Goal: Contribute content

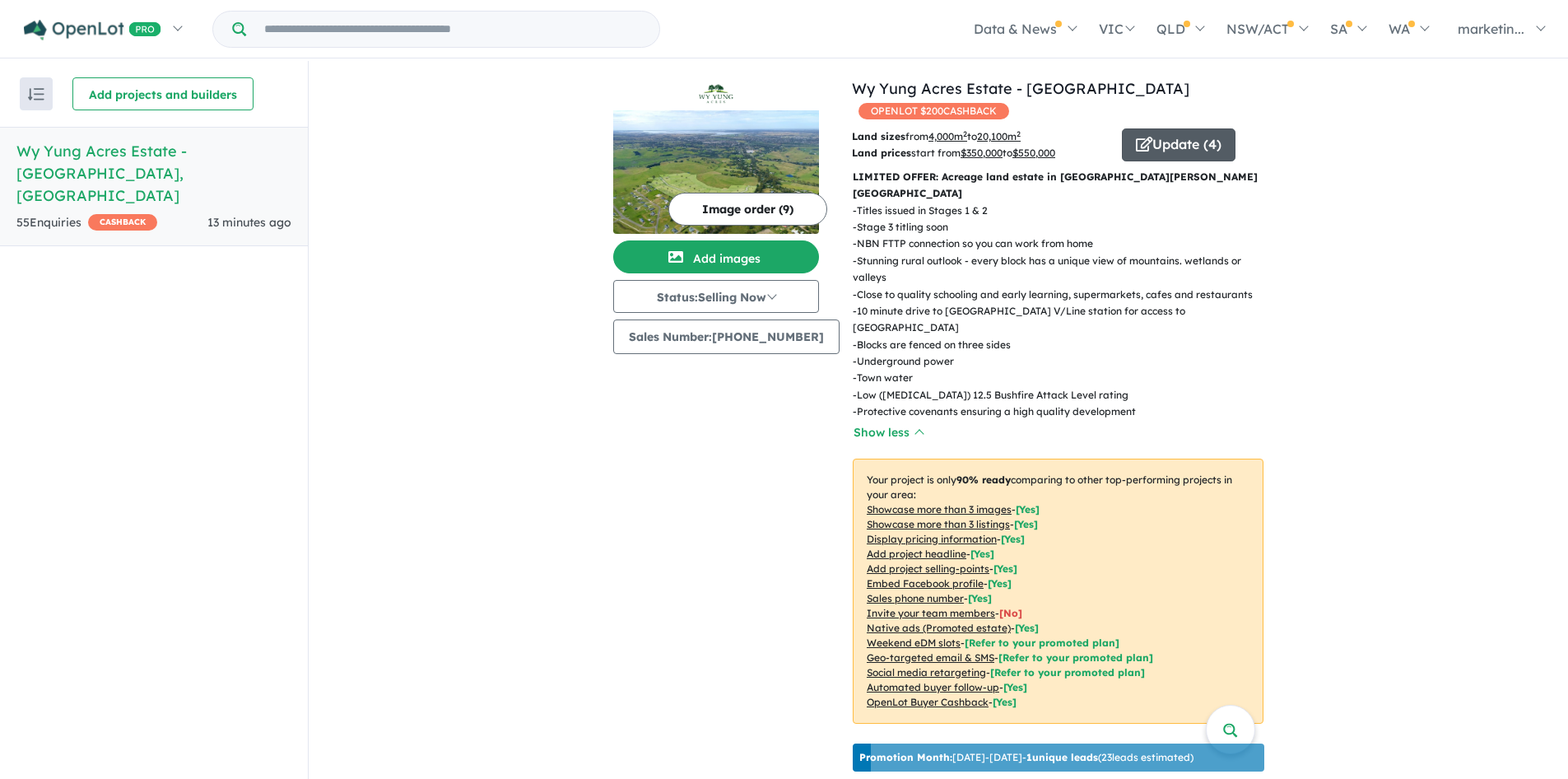
click at [1168, 128] on button "Update ( 4 )" at bounding box center [1179, 144] width 114 height 33
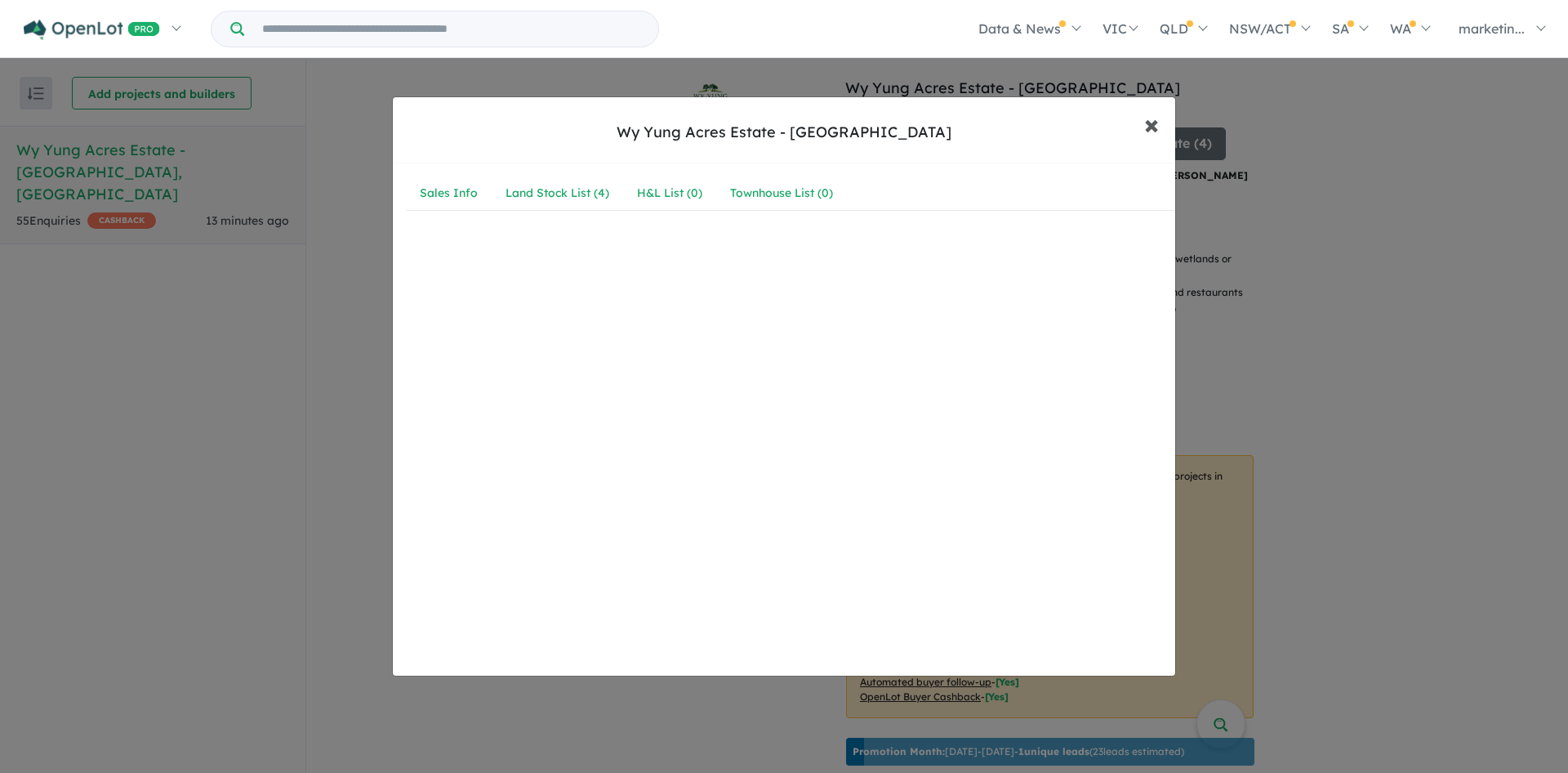
click at [1154, 128] on span "×" at bounding box center [1151, 124] width 15 height 35
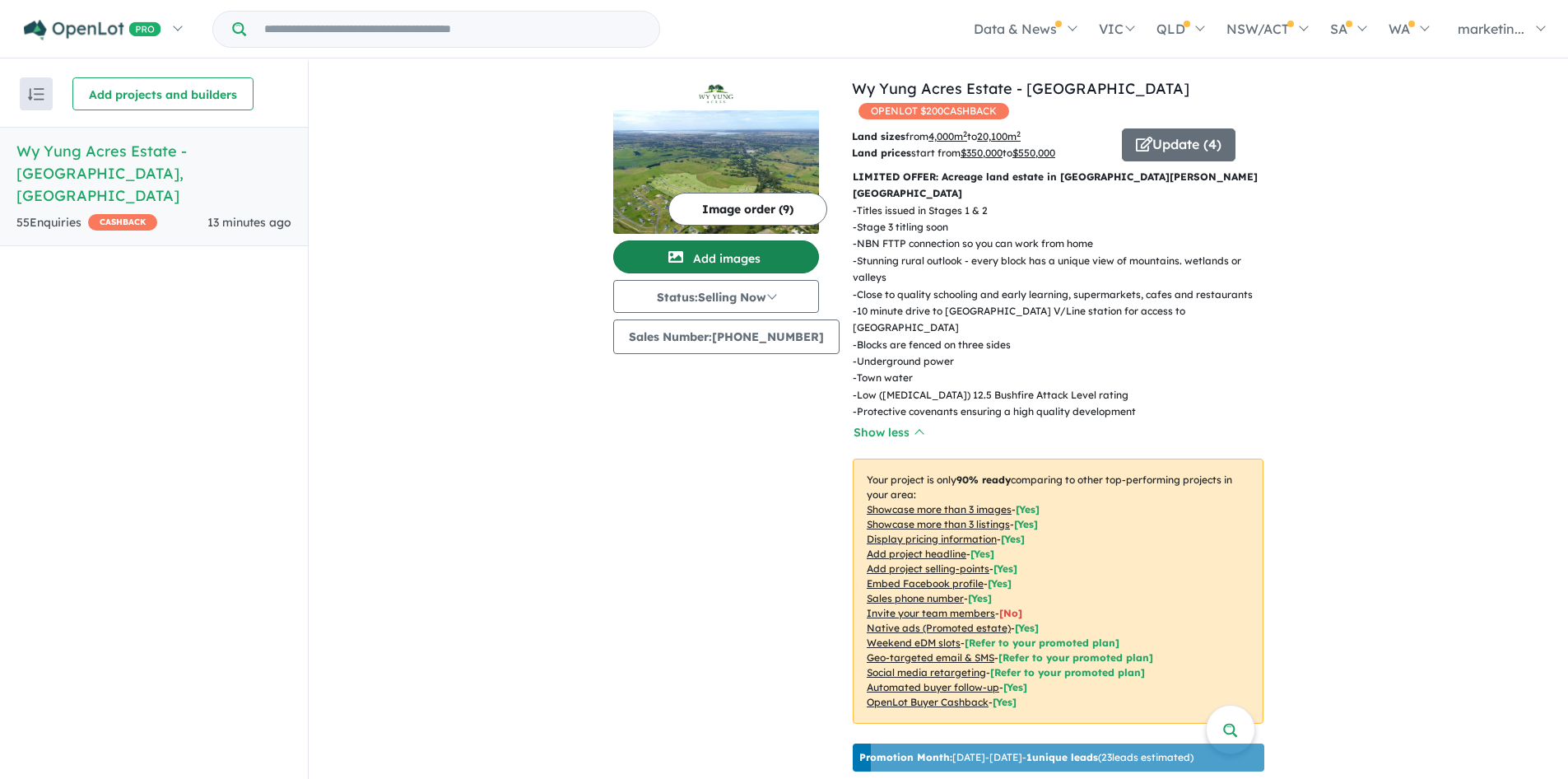
click at [743, 258] on button "Add images" at bounding box center [715, 256] width 206 height 33
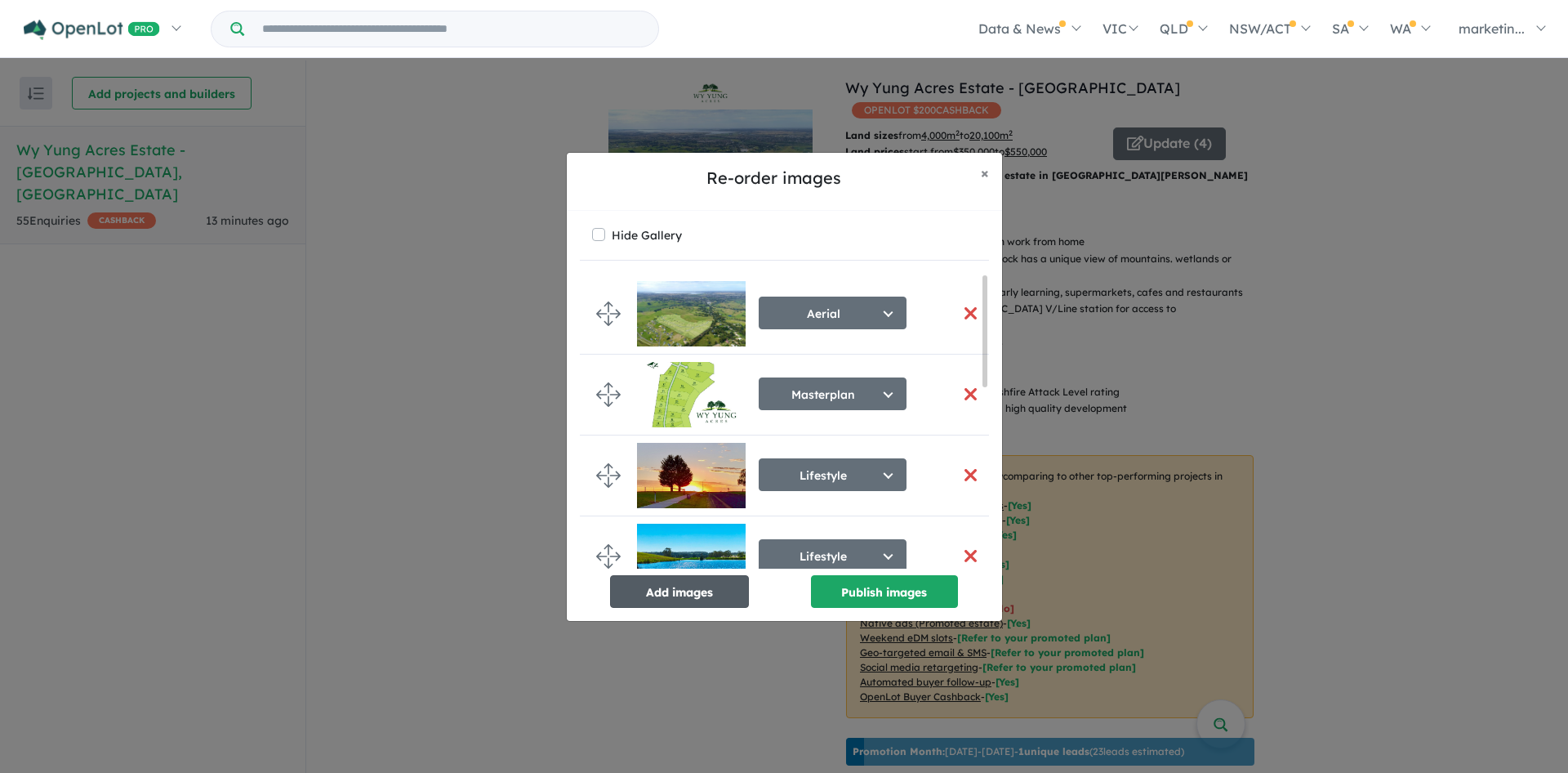
click at [678, 589] on button "Add images" at bounding box center [679, 591] width 139 height 33
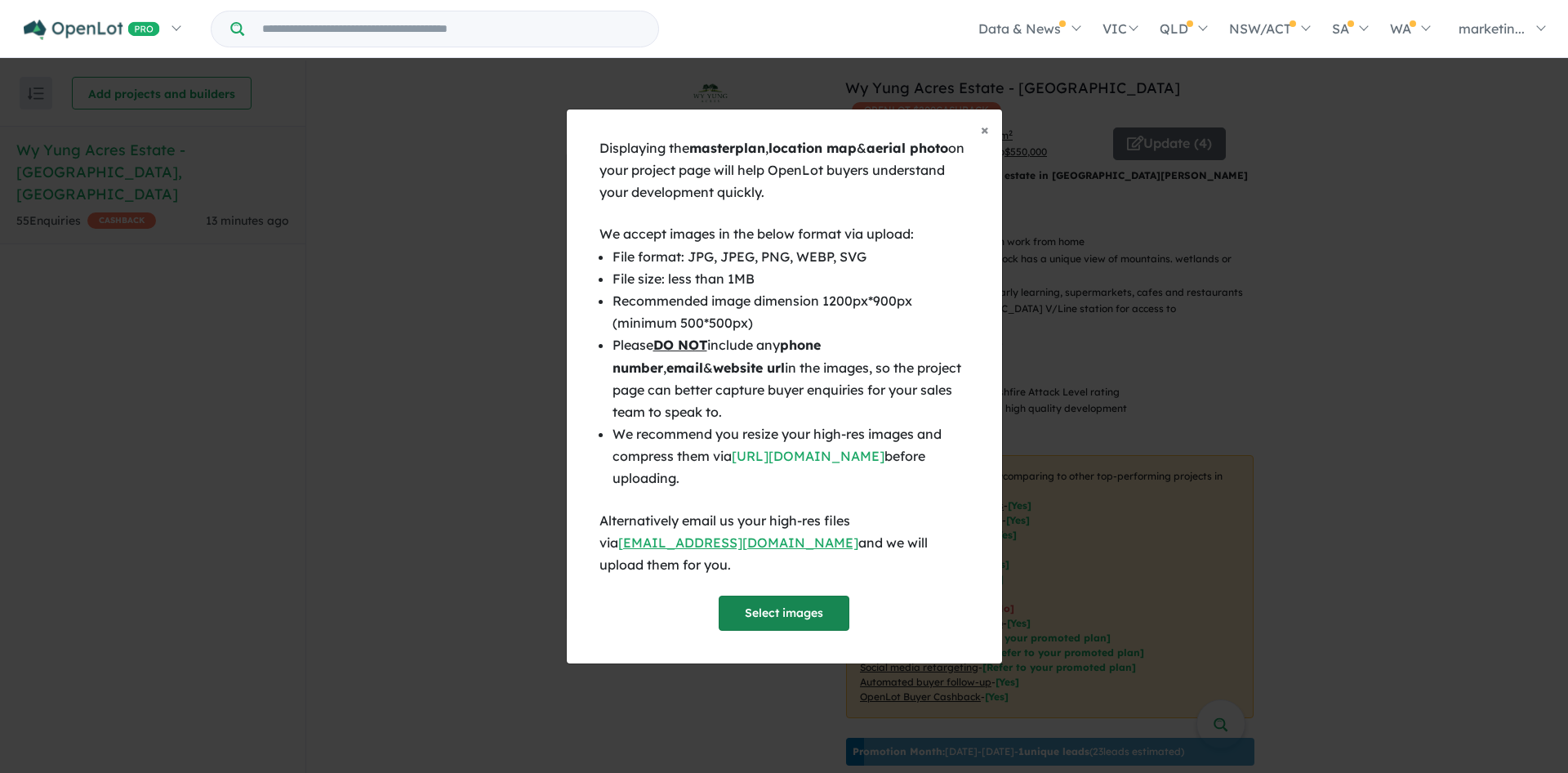
click at [781, 595] on button "Select images" at bounding box center [784, 613] width 131 height 35
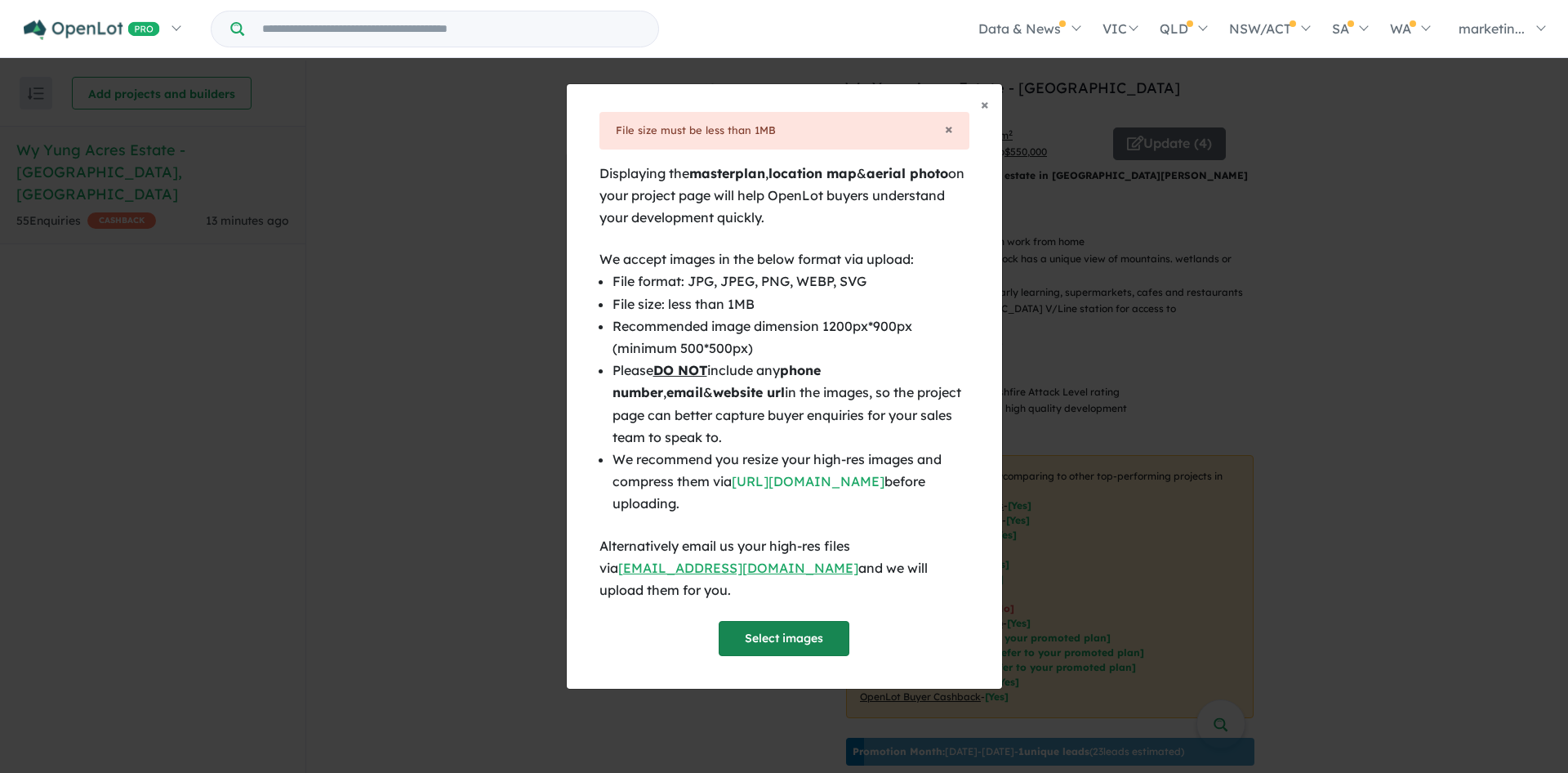
click at [821, 624] on button "Select images" at bounding box center [784, 639] width 131 height 35
click at [807, 623] on button "Select images" at bounding box center [784, 639] width 131 height 35
click at [809, 628] on button "Select images" at bounding box center [784, 639] width 131 height 35
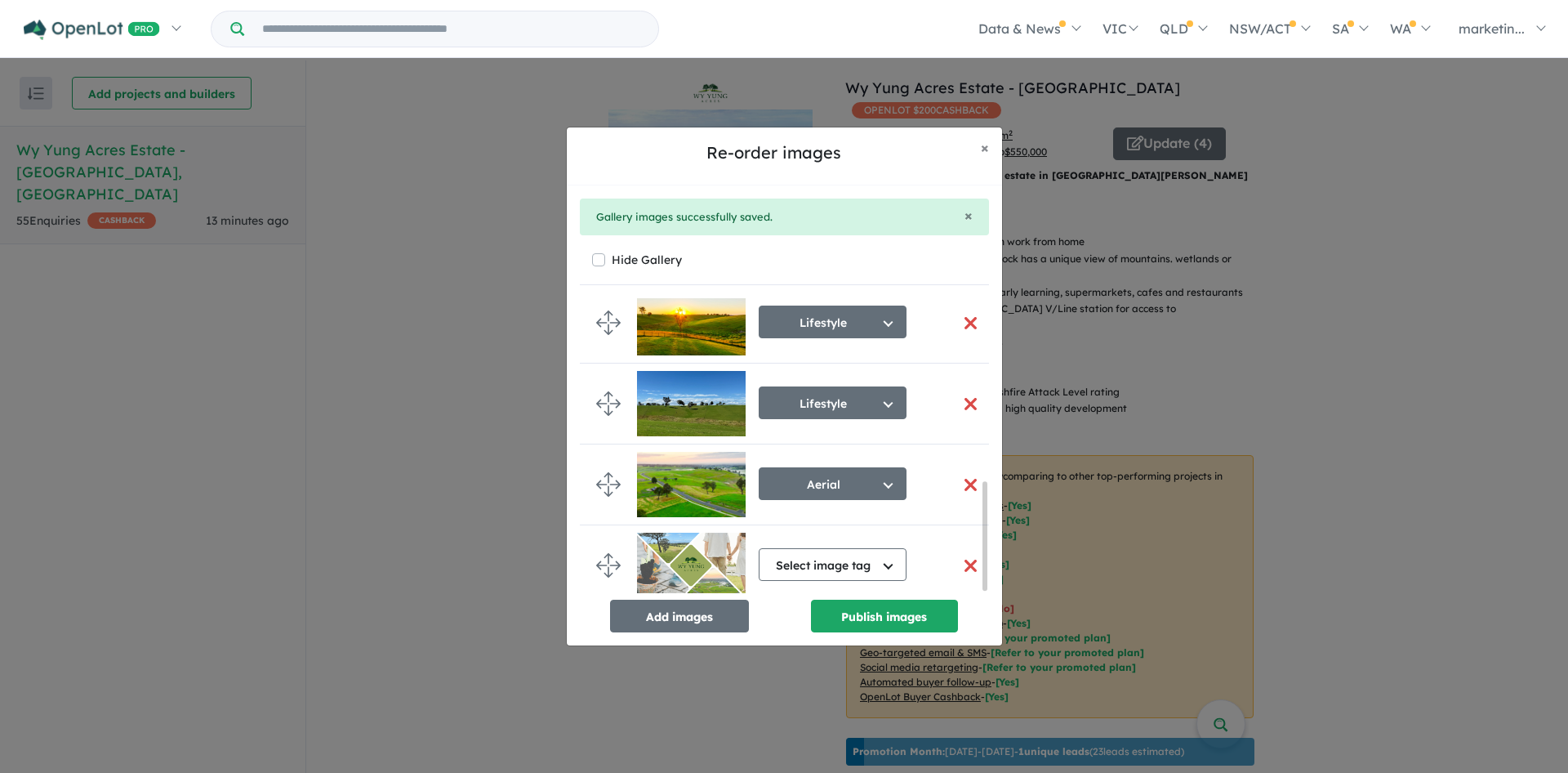
scroll to position [507, 0]
click at [851, 560] on button "Select image tag" at bounding box center [832, 564] width 147 height 33
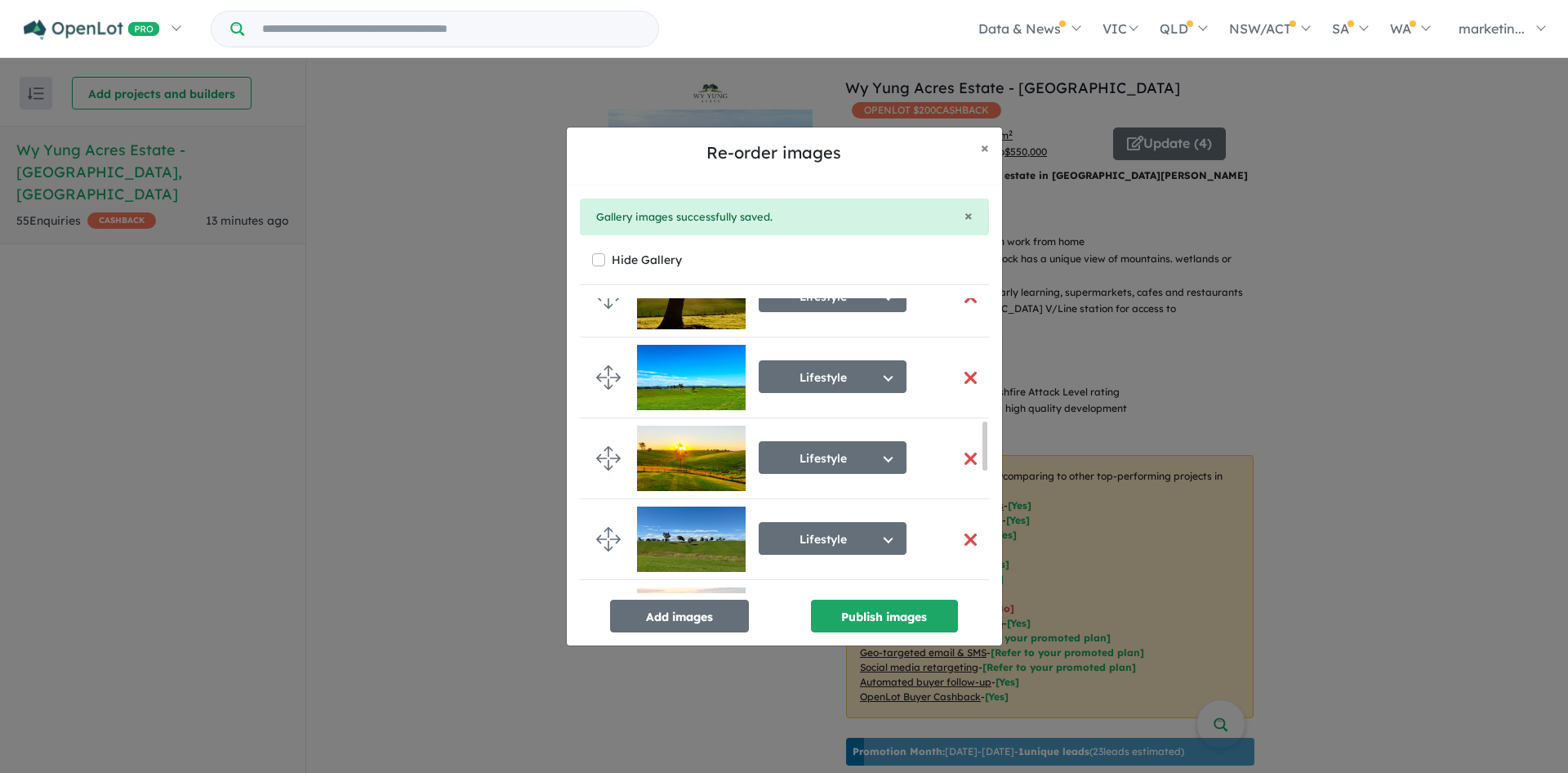
scroll to position [775, 0]
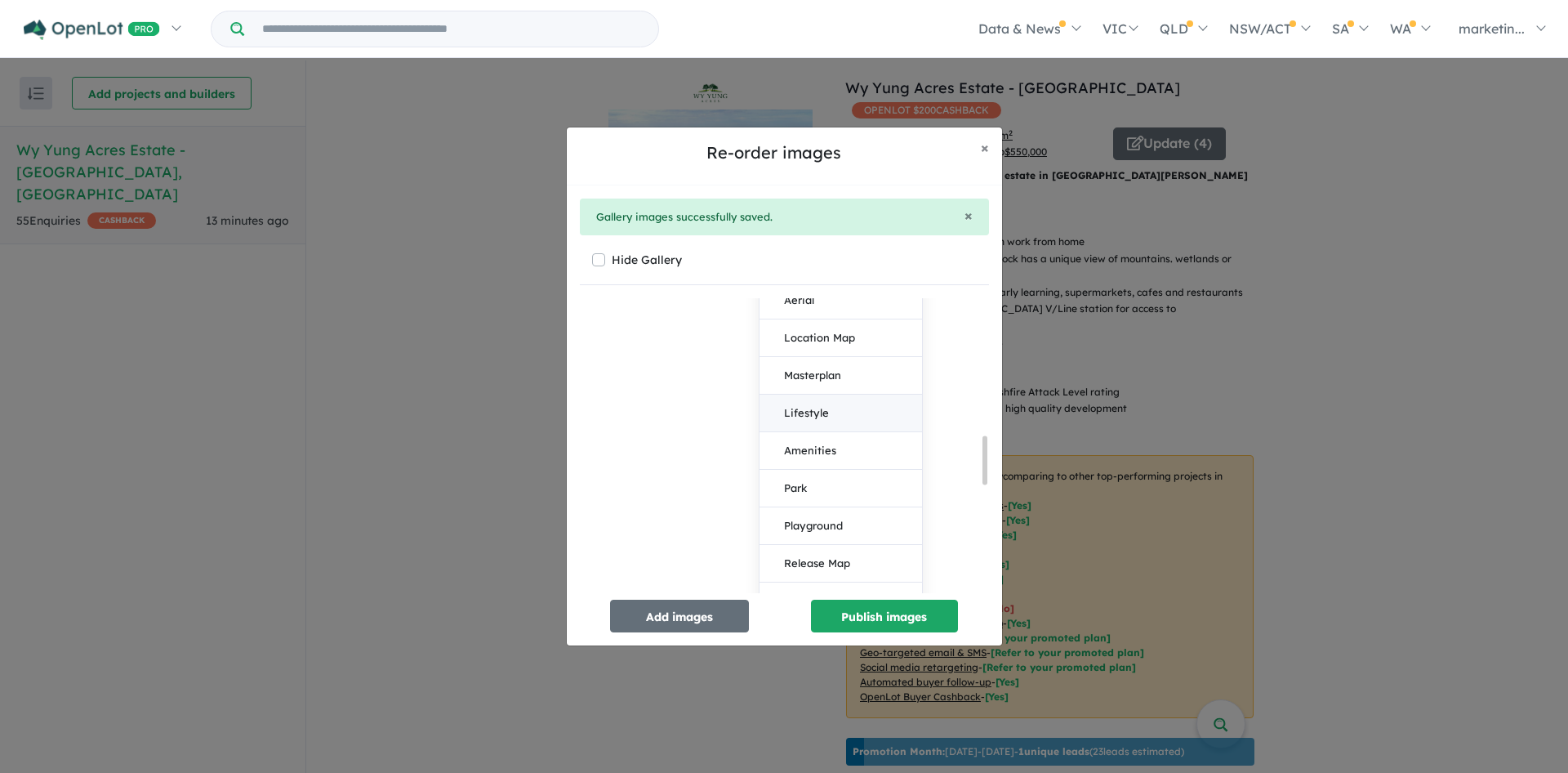
click at [841, 417] on button "Lifestyle" at bounding box center [841, 413] width 162 height 38
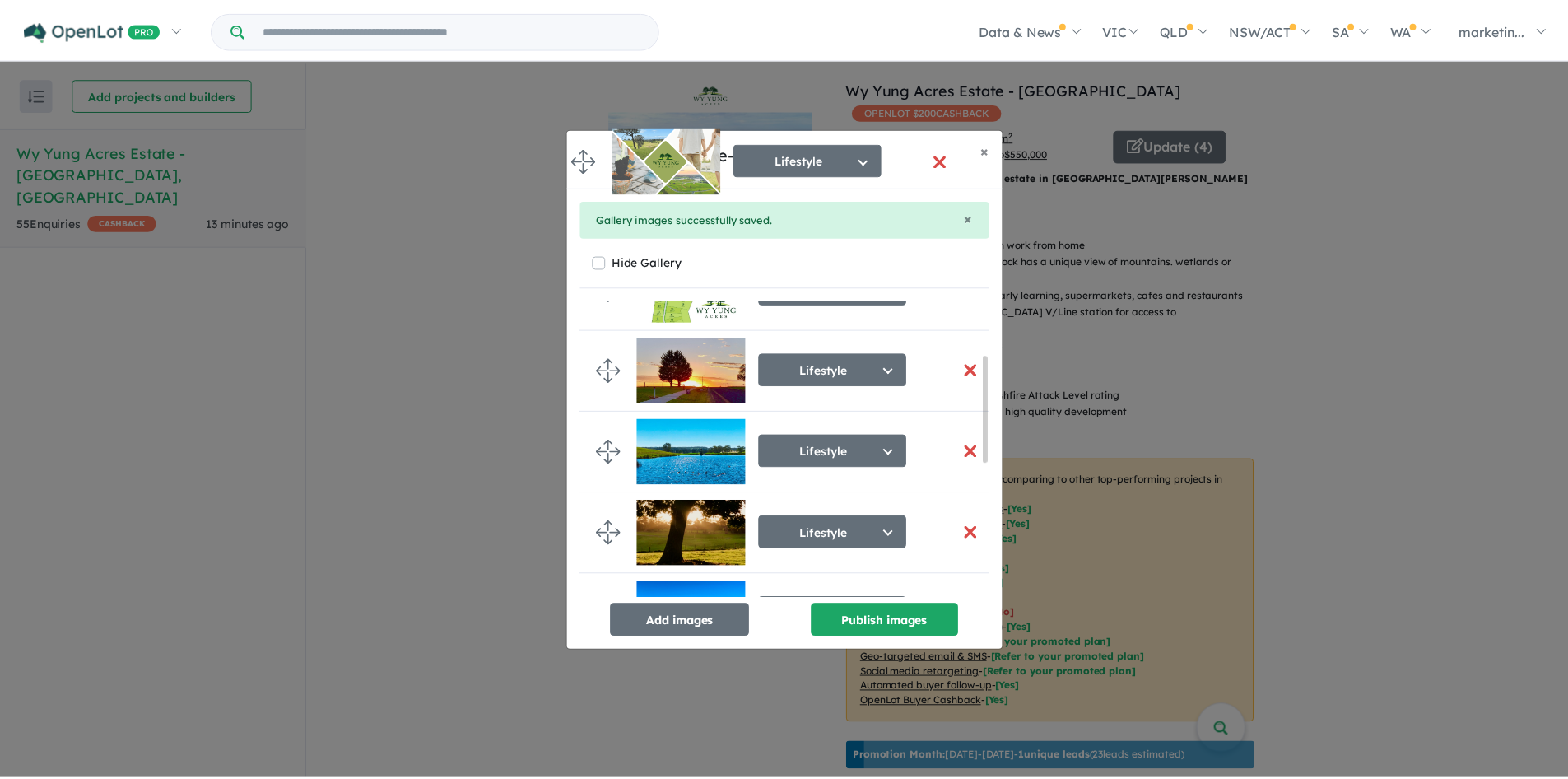
scroll to position [0, 0]
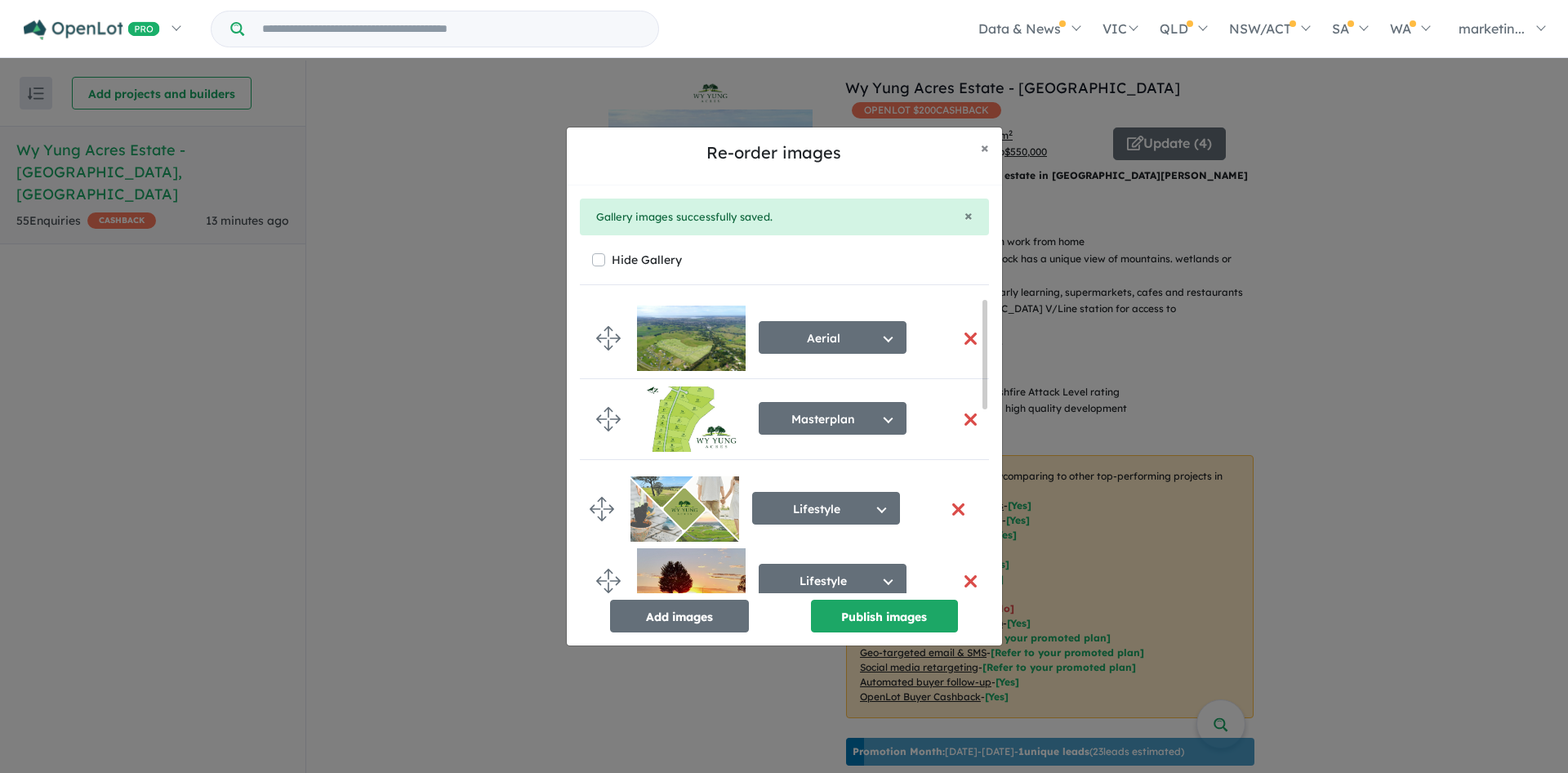
drag, startPoint x: 613, startPoint y: 558, endPoint x: 606, endPoint y: 507, distance: 51.5
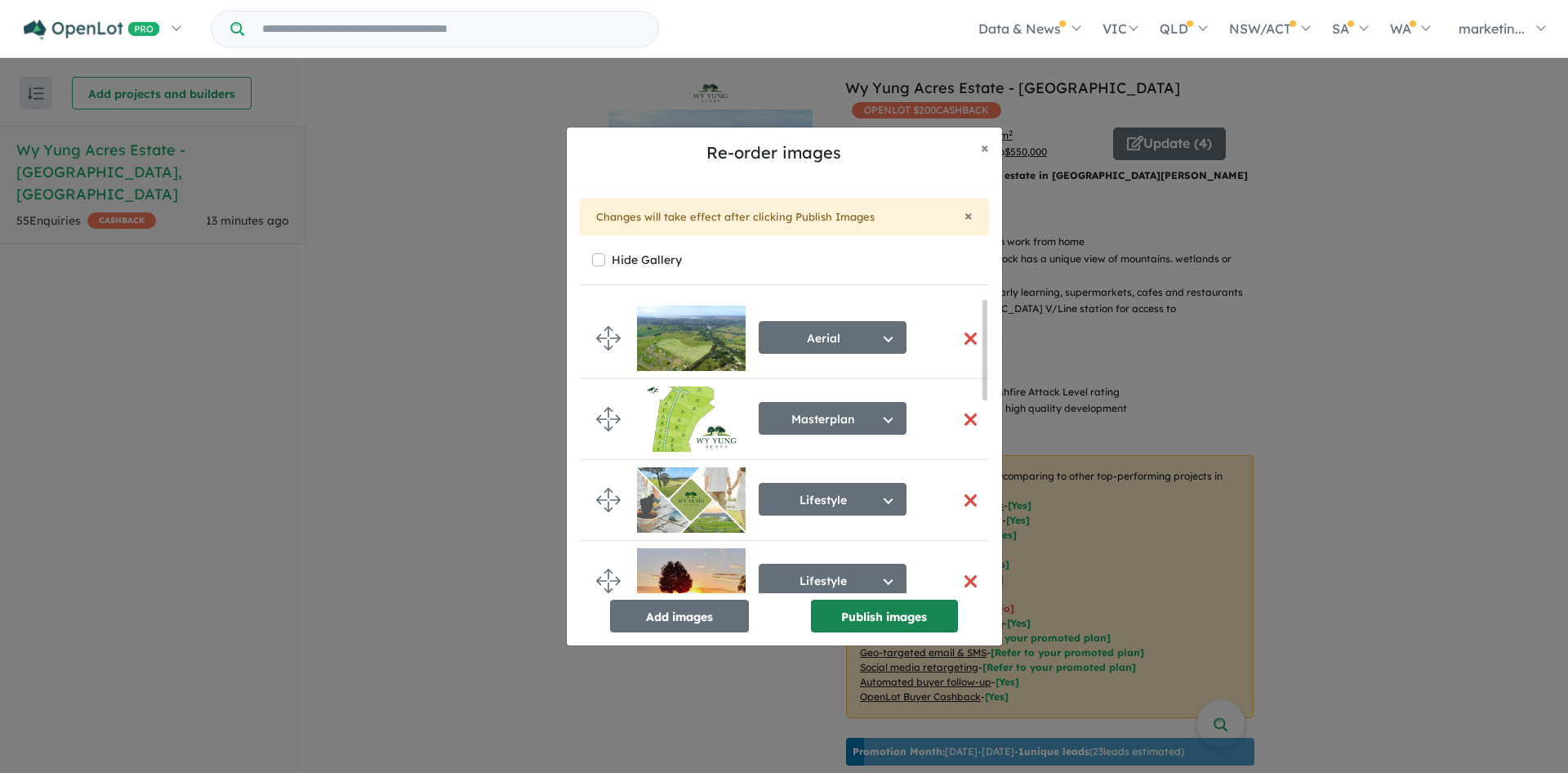
click at [901, 625] on button "Publish images" at bounding box center [884, 616] width 147 height 33
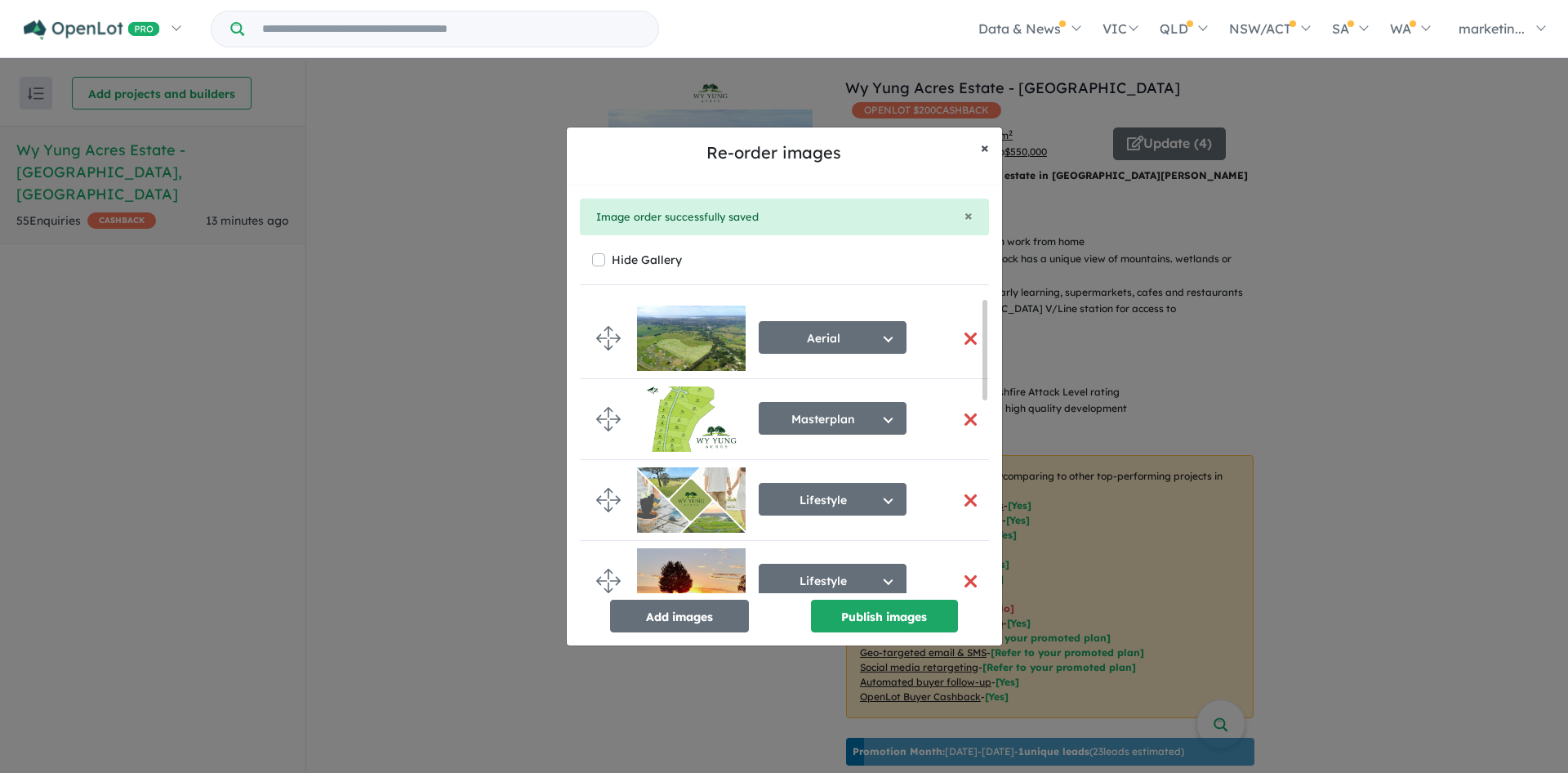
click at [986, 151] on span "×" at bounding box center [984, 147] width 8 height 19
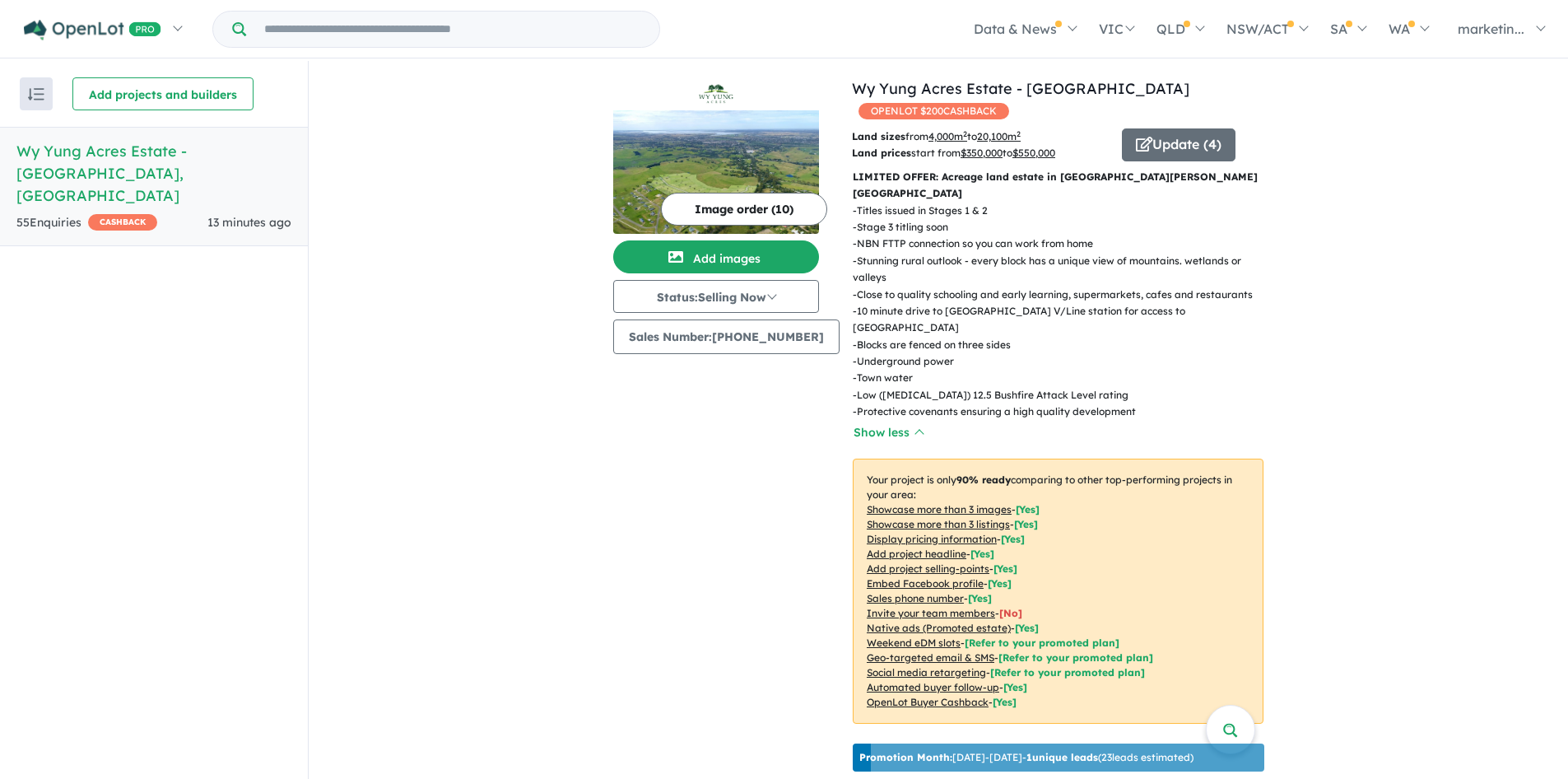
click at [1022, 82] on link "Wy Yung Acres Estate - [GEOGRAPHIC_DATA]" at bounding box center [1020, 88] width 337 height 19
